Goal: Feedback & Contribution: Submit feedback/report problem

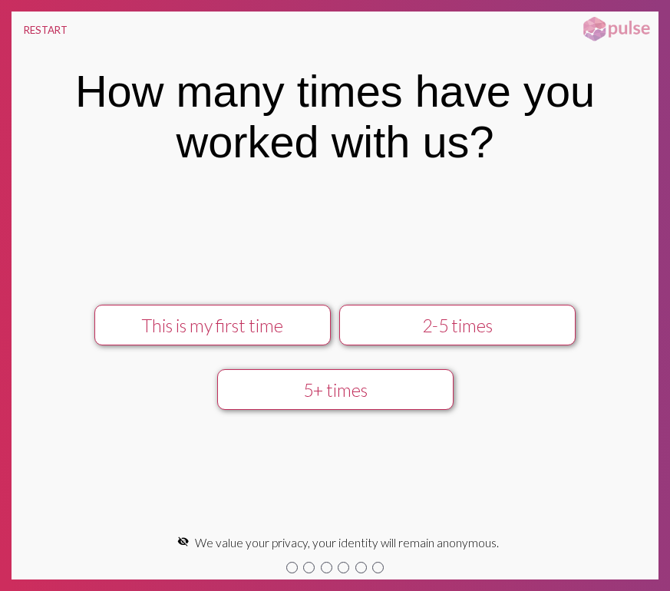
click at [431, 335] on div "2-5 times" at bounding box center [457, 325] width 211 height 21
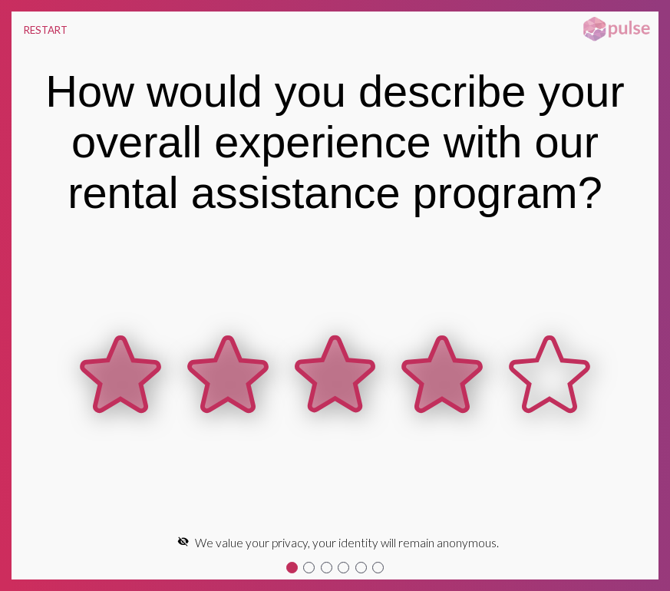
click at [454, 365] on icon at bounding box center [442, 374] width 77 height 73
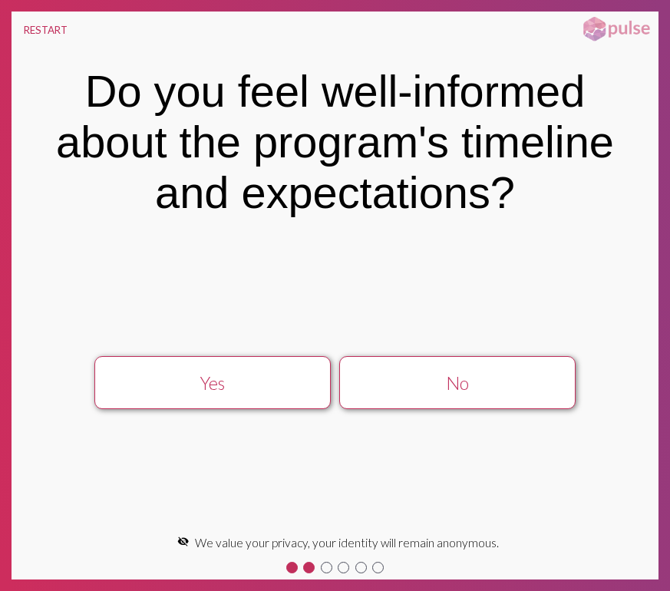
click at [510, 383] on div "No" at bounding box center [457, 382] width 211 height 21
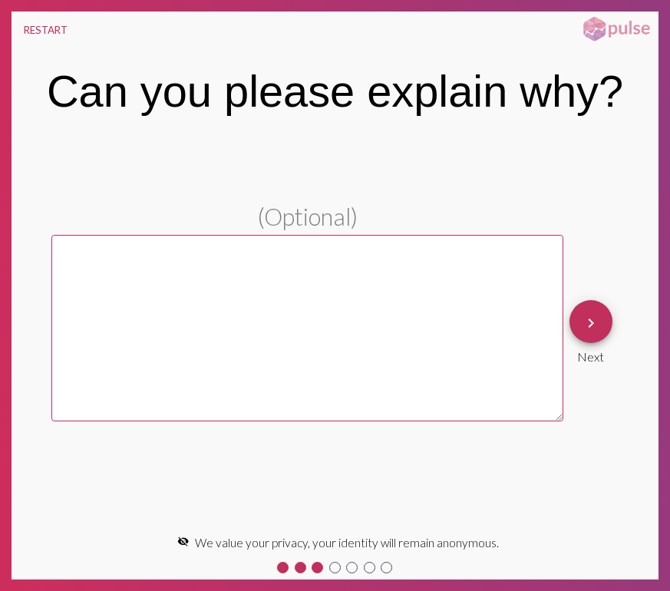
click at [611, 300] on div "keyboard_arrow_right Next" at bounding box center [591, 332] width 43 height 64
click at [598, 320] on mat-icon "keyboard_arrow_right" at bounding box center [591, 323] width 18 height 18
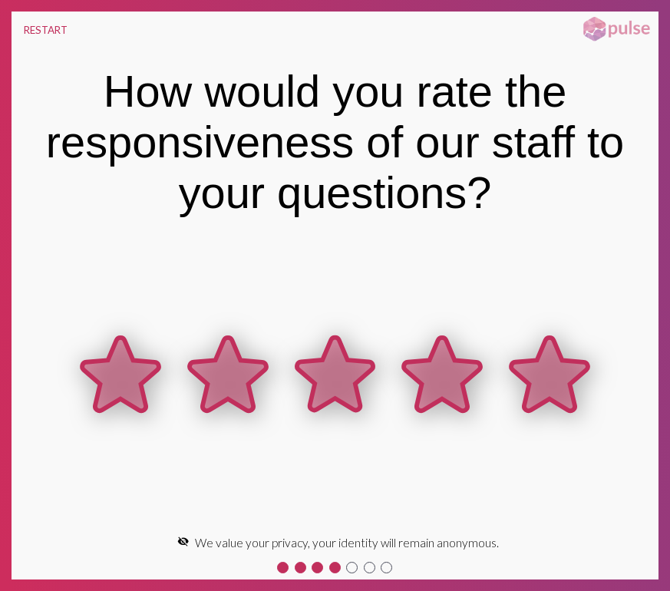
click at [577, 337] on icon at bounding box center [549, 375] width 107 height 107
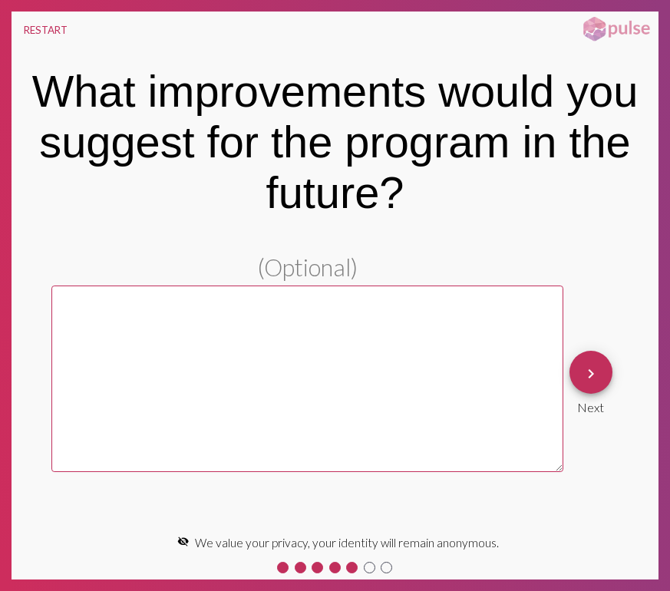
click at [613, 388] on div "keyboard_arrow_right Next" at bounding box center [590, 383] width 55 height 76
click at [603, 387] on button "keyboard_arrow_right" at bounding box center [591, 372] width 43 height 43
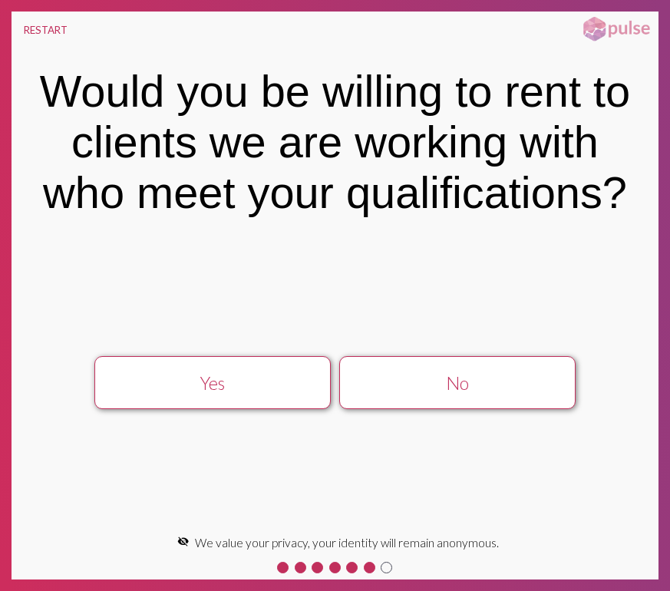
click at [553, 376] on div "No" at bounding box center [457, 382] width 211 height 21
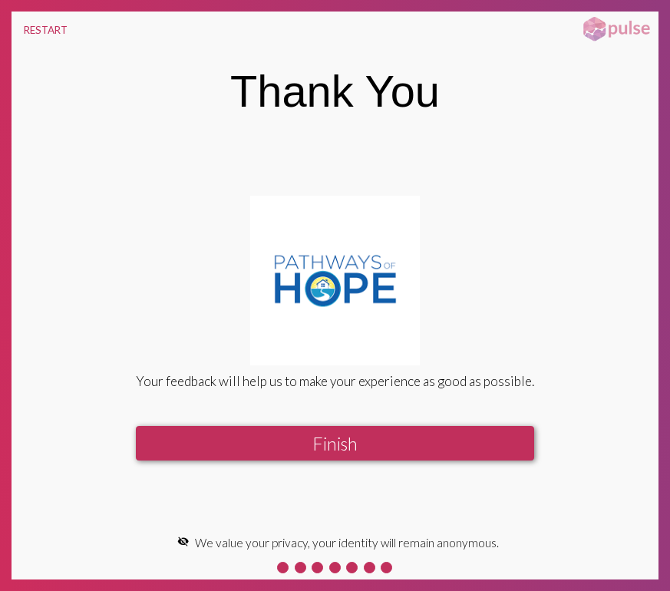
click at [463, 411] on div "Your feedback will help us to make your experience as good as possible. Finish" at bounding box center [334, 332] width 465 height 272
click at [467, 419] on div "Your feedback will help us to make your experience as good as possible. Finish" at bounding box center [334, 332] width 465 height 272
click at [474, 424] on div "Your feedback will help us to make your experience as good as possible. Finish" at bounding box center [334, 332] width 465 height 272
click at [491, 439] on button "Finish" at bounding box center [335, 443] width 398 height 35
